Goal: Information Seeking & Learning: Find specific fact

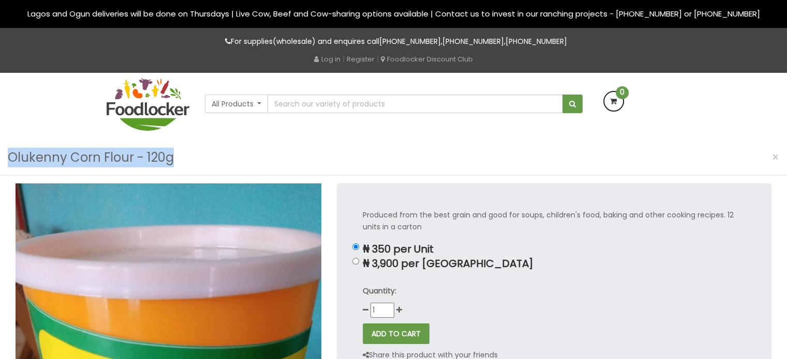
drag, startPoint x: 172, startPoint y: 156, endPoint x: 0, endPoint y: 169, distance: 172.6
click at [0, 169] on div "Olukenny Corn Flour - 120g ×" at bounding box center [393, 158] width 787 height 36
copy h3 "Olukenny Corn Flour - 120g"
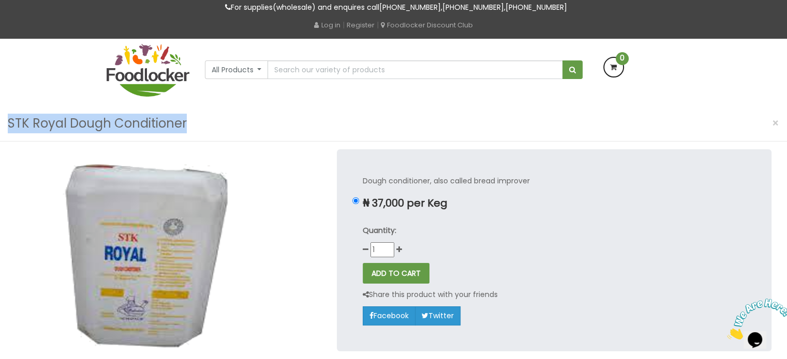
drag, startPoint x: 199, startPoint y: 122, endPoint x: 7, endPoint y: 117, distance: 191.4
click at [7, 117] on div "STK Royal Dough Conditioner ×" at bounding box center [393, 124] width 787 height 36
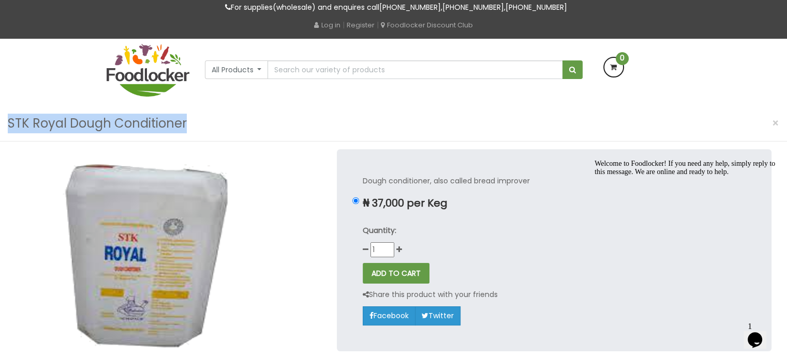
copy h3 "STK Royal Dough Conditioner"
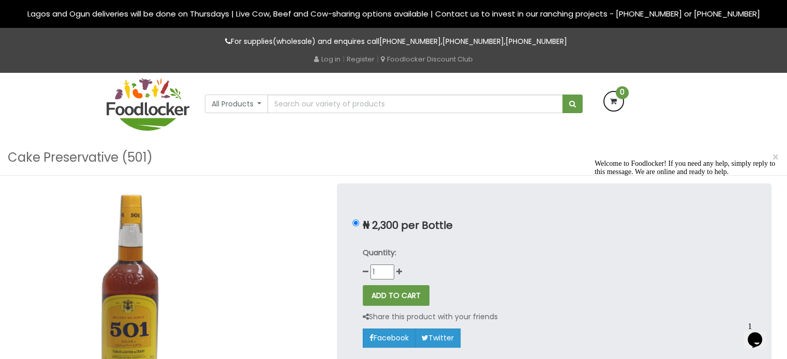
click at [162, 150] on div "Cake Preservative (501) ×" at bounding box center [393, 158] width 787 height 36
drag, startPoint x: 153, startPoint y: 158, endPoint x: 0, endPoint y: 150, distance: 153.3
click at [0, 150] on div "Cake Preservative (501) ×" at bounding box center [393, 158] width 787 height 36
copy h3 "Cake Preservative (501)"
